Goal: Information Seeking & Learning: Learn about a topic

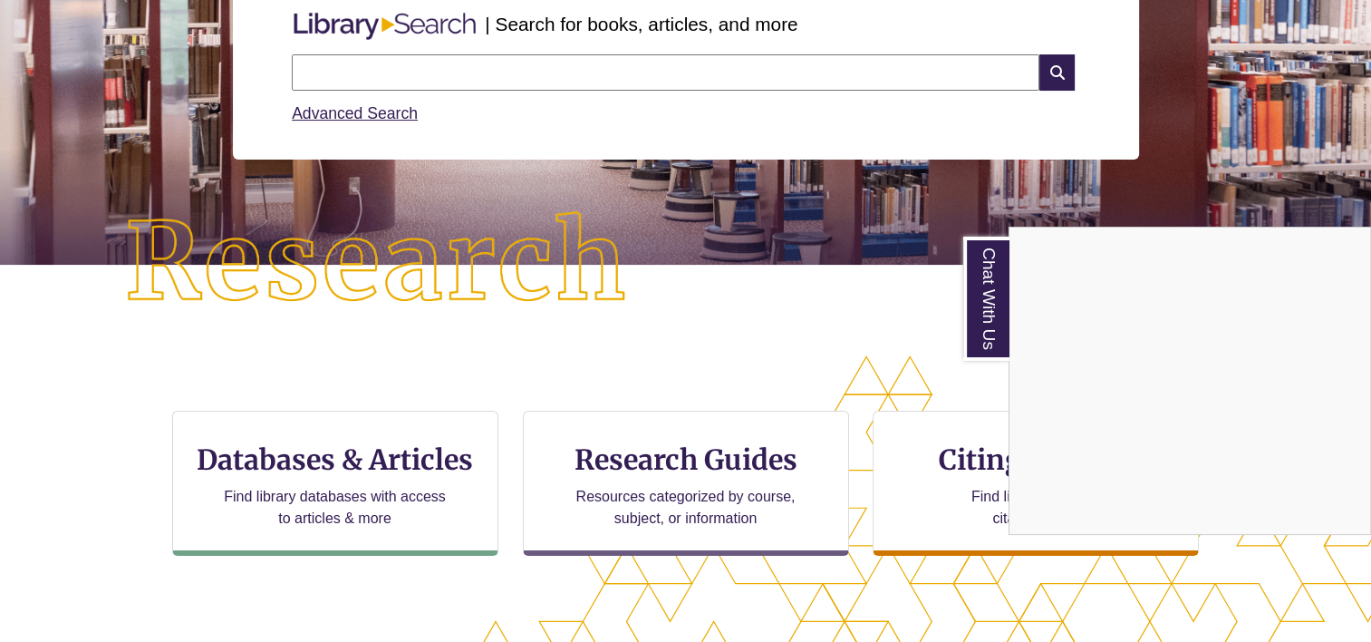
scroll to position [363, 0]
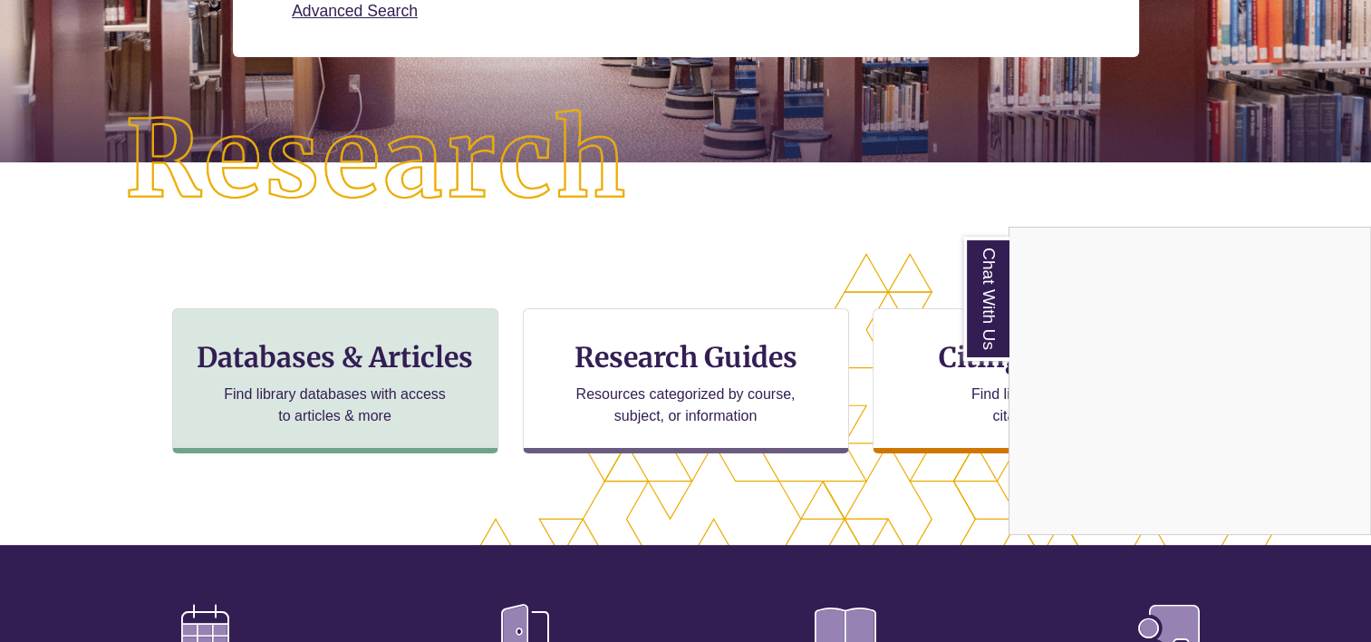
click at [371, 396] on div "Chat With Us" at bounding box center [685, 321] width 1371 height 642
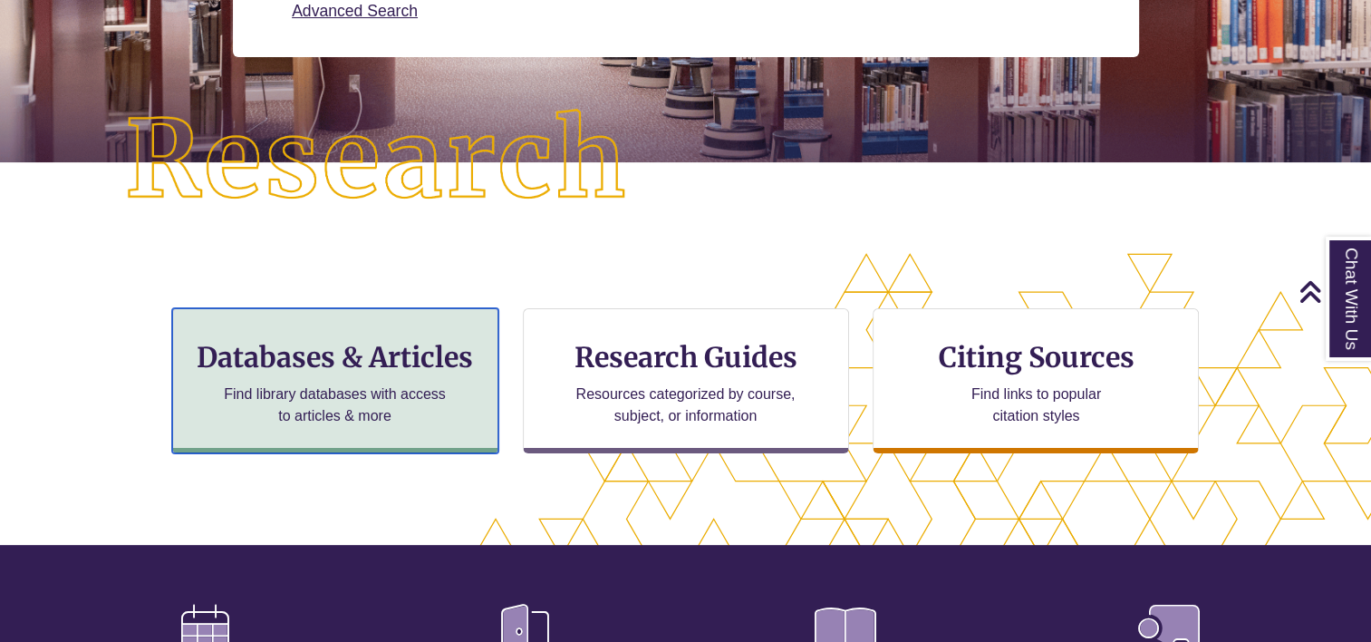
click at [355, 365] on h3 "Databases & Articles" at bounding box center [335, 357] width 295 height 34
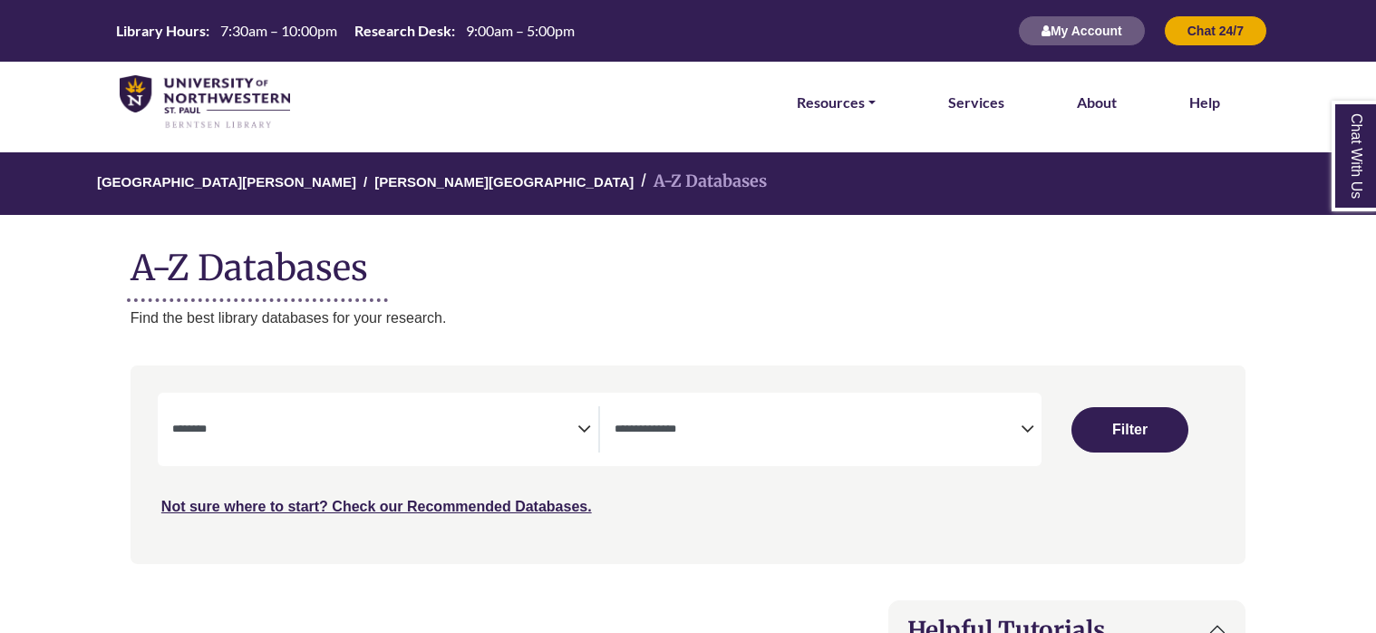
select select "Database Subject Filter"
select select "Database Types Filter"
select select "Database Subject Filter"
select select "Database Types Filter"
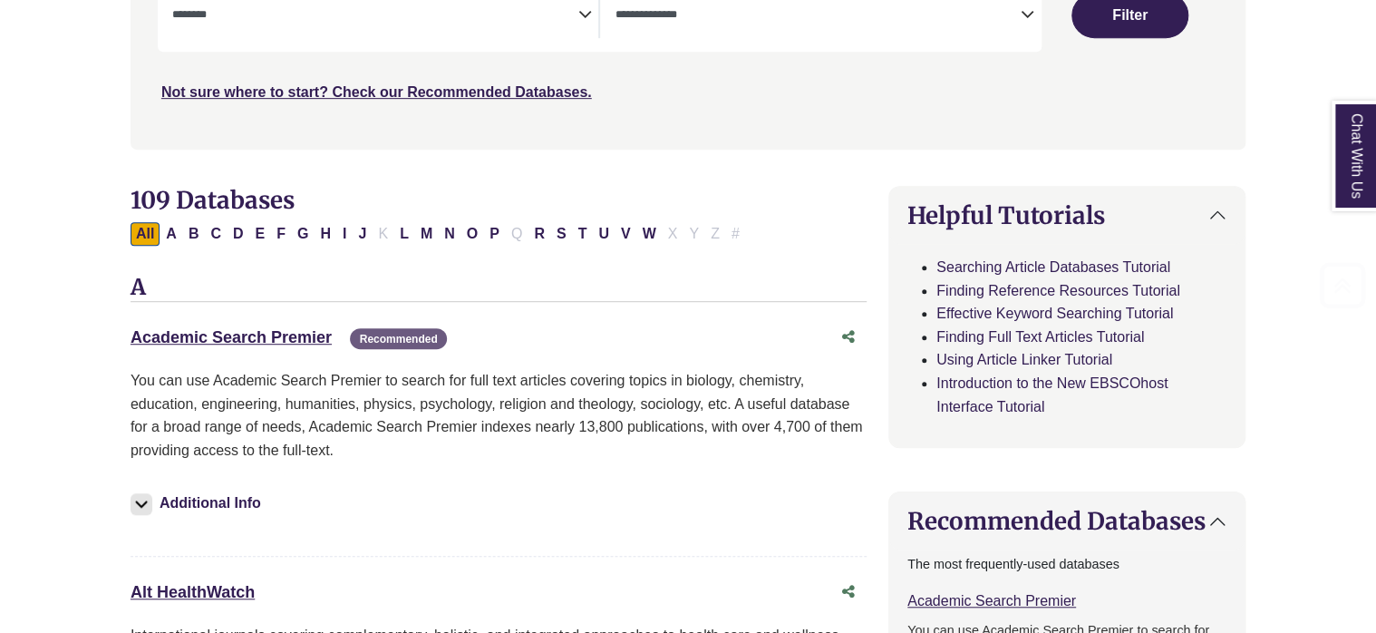
scroll to position [453, 0]
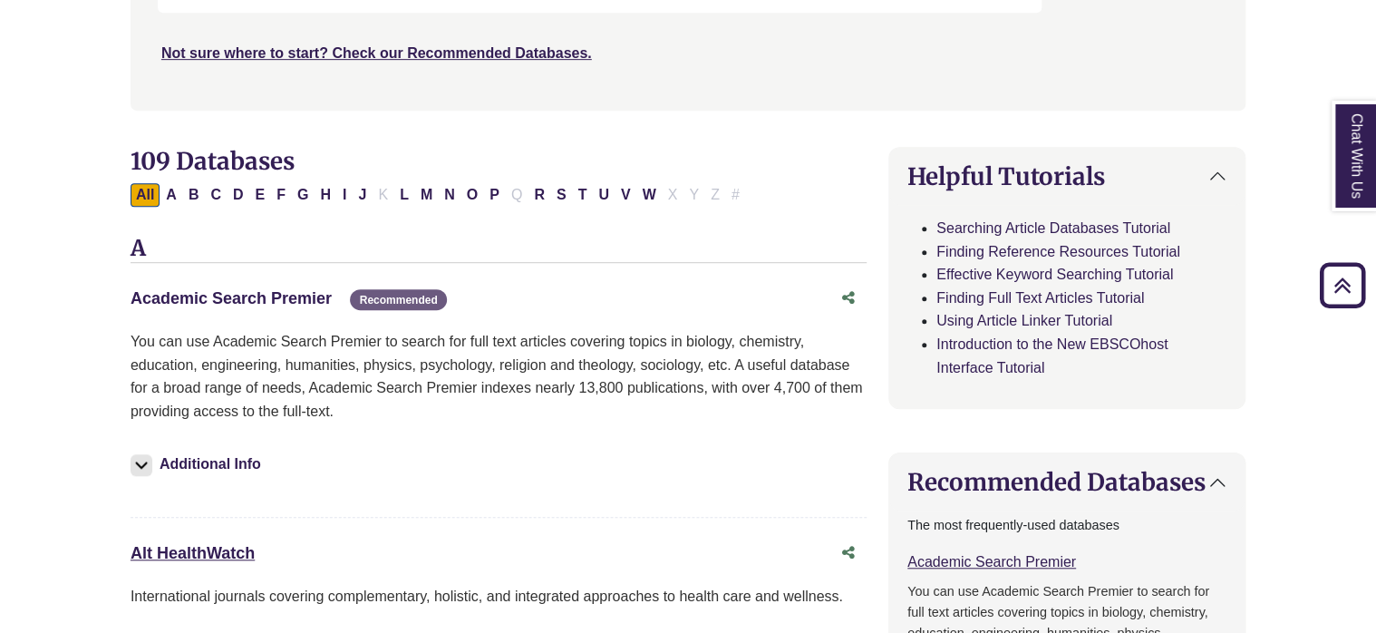
click at [256, 298] on link "Academic Search Premier This link opens in a new window" at bounding box center [231, 298] width 201 height 18
